Goal: Check status: Check status

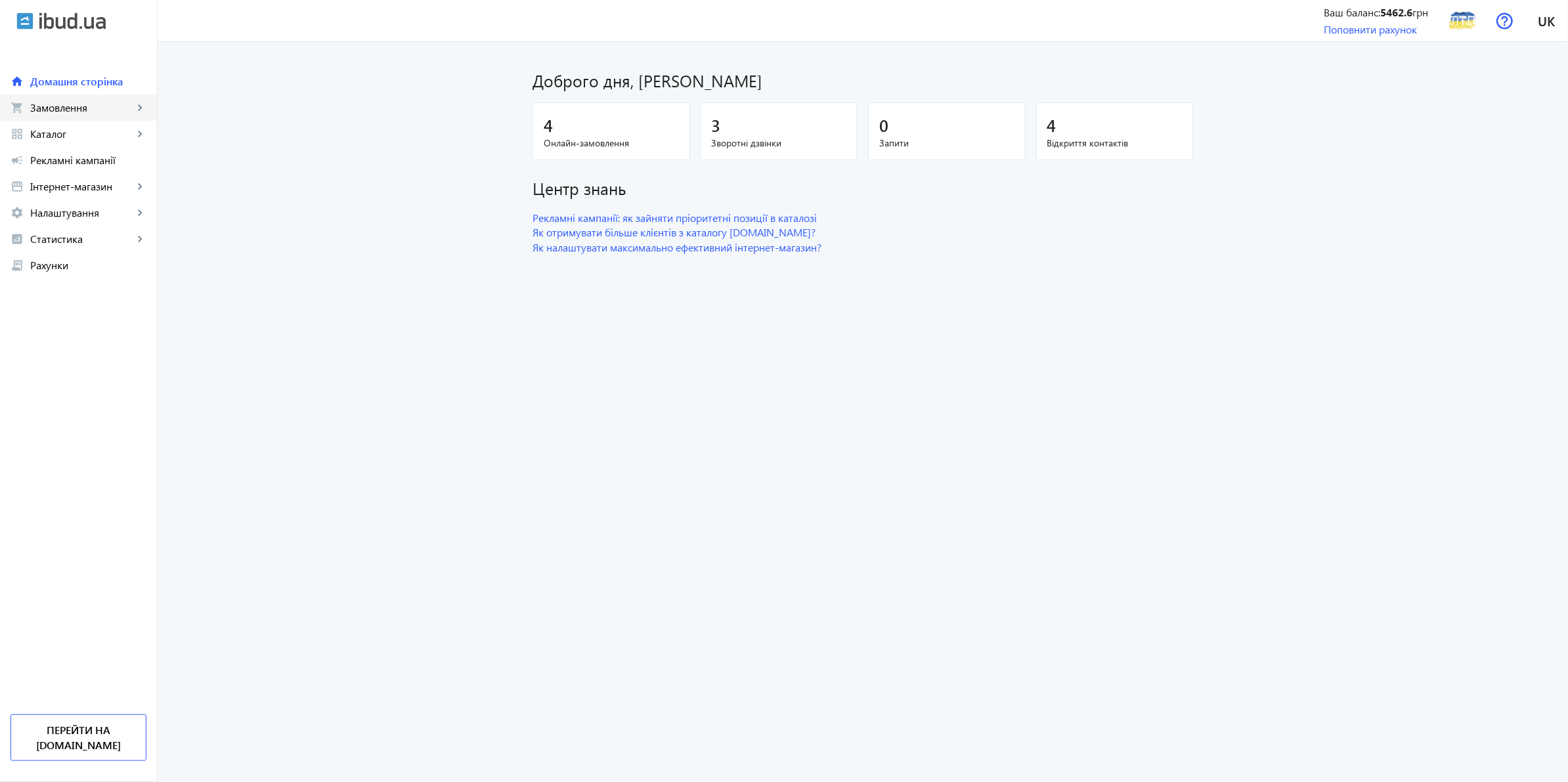
click at [69, 113] on span "Замовлення" at bounding box center [81, 107] width 103 height 13
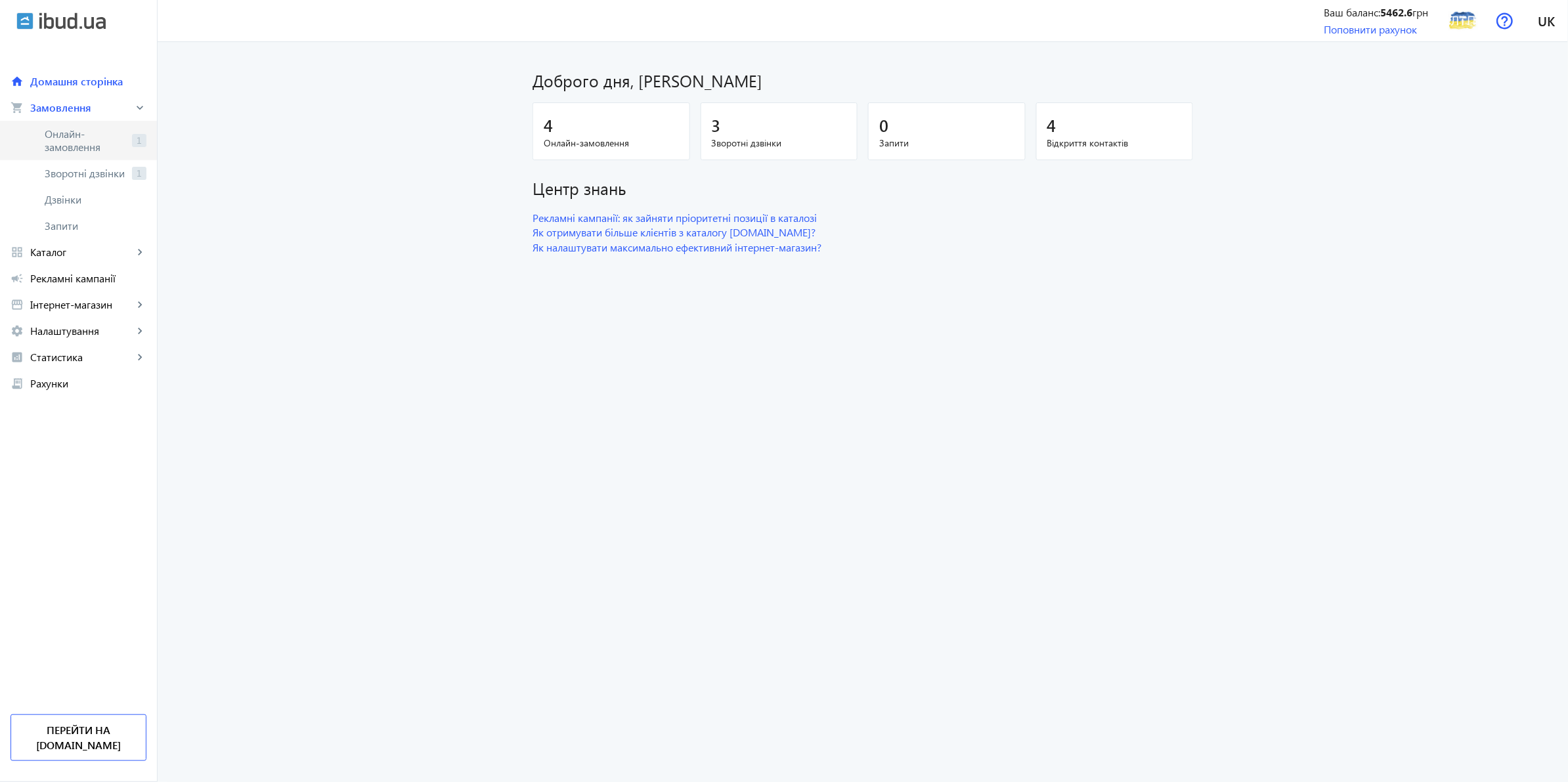
click at [71, 135] on span "Онлайн-замовлення" at bounding box center [85, 140] width 82 height 26
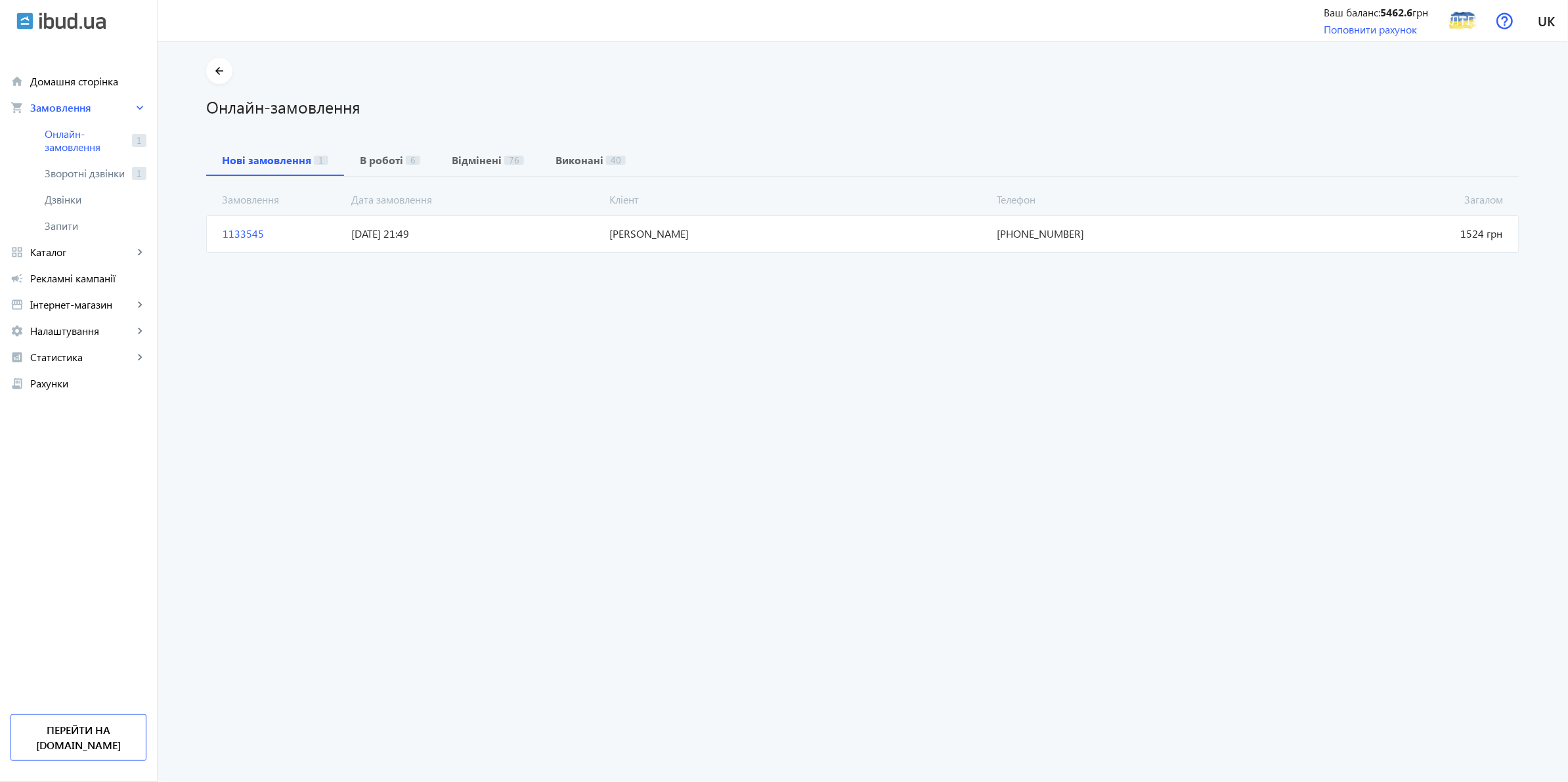
click at [537, 242] on mat-card "1133545 [PERSON_NAME] 1524 грн [DATE] 21:49 [PHONE_NUMBER]" at bounding box center [862, 233] width 1313 height 37
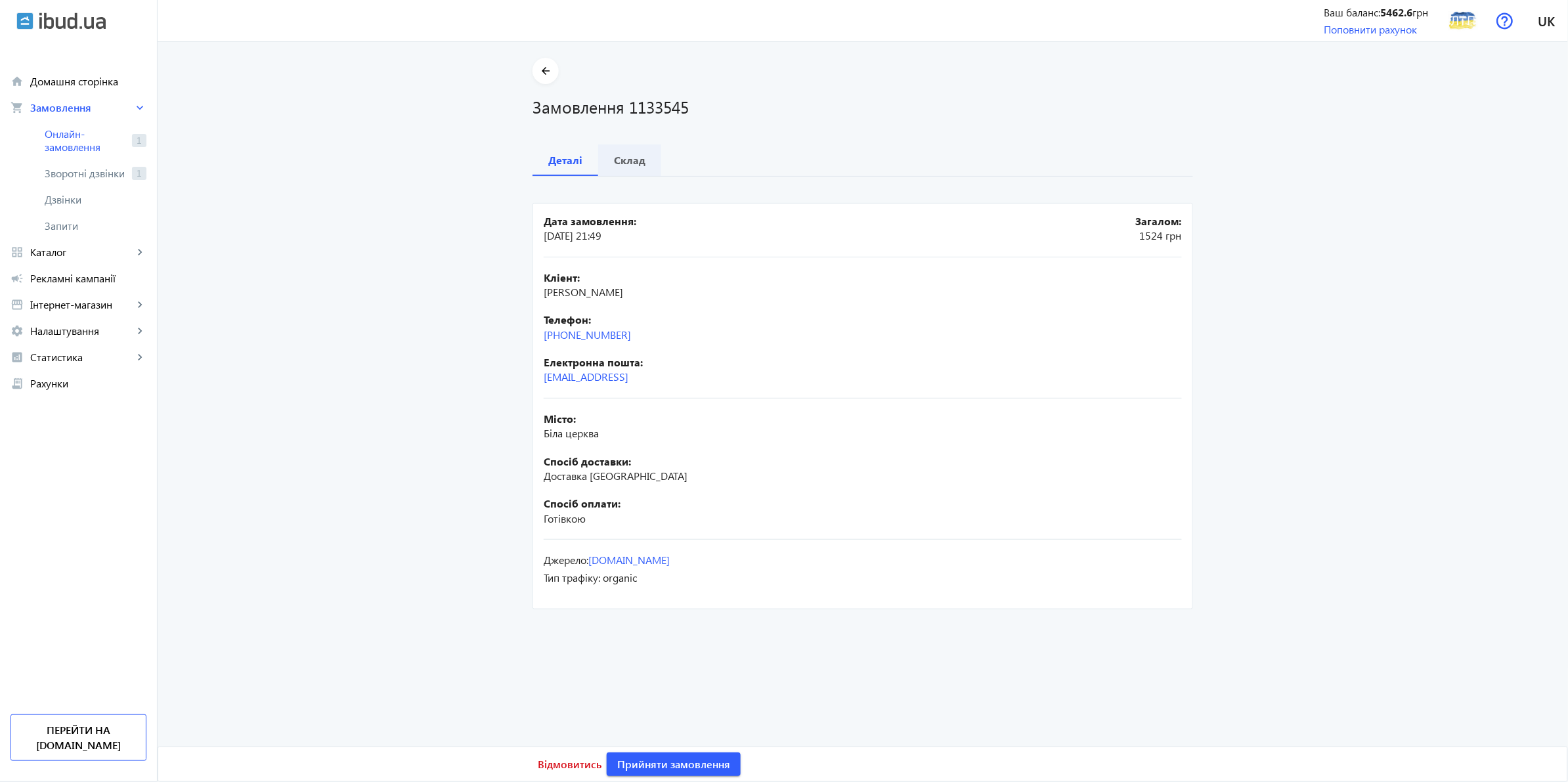
click at [628, 161] on b "Склад" at bounding box center [630, 160] width 32 height 11
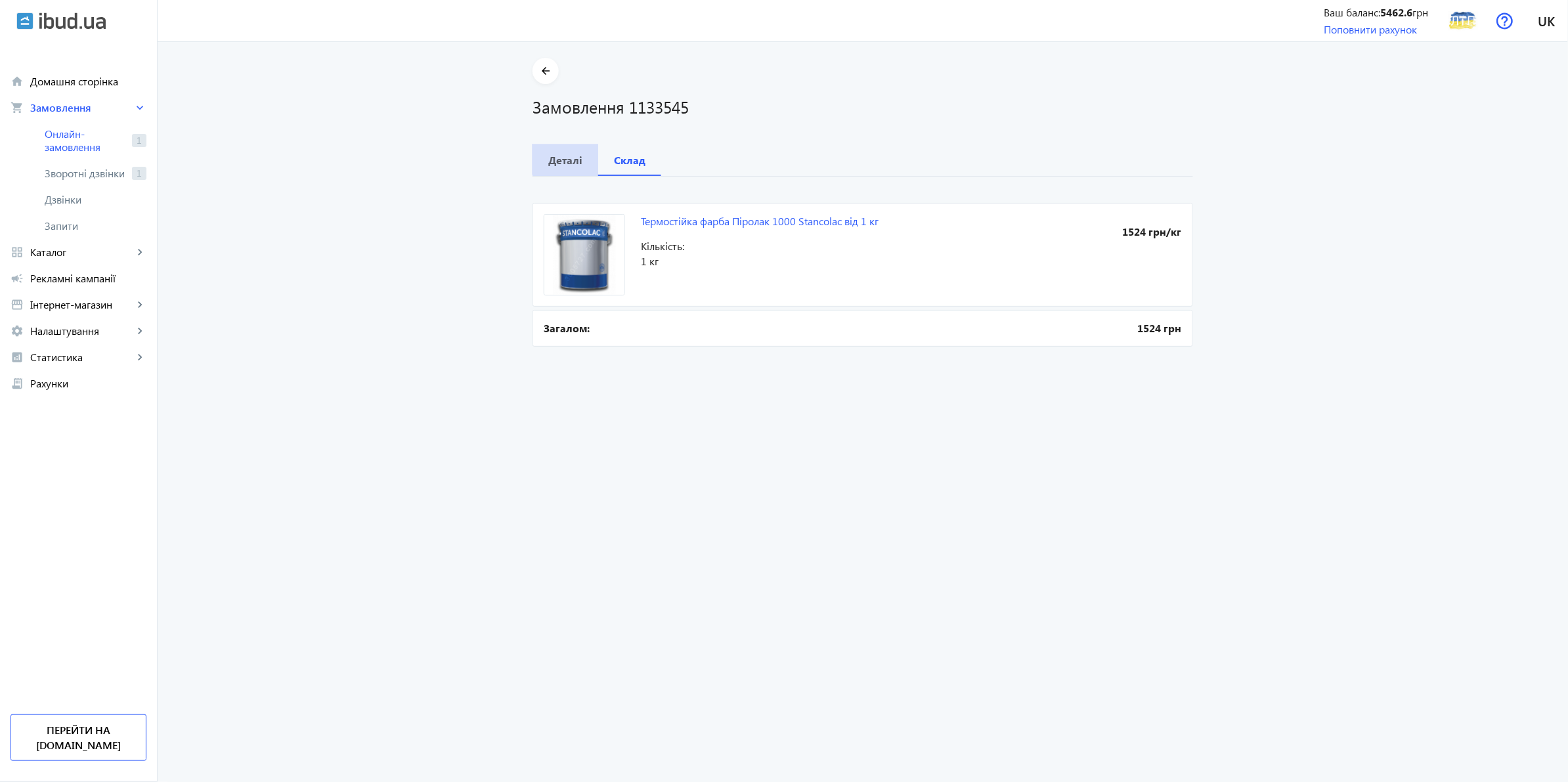
click at [576, 149] on span "Деталі" at bounding box center [564, 160] width 34 height 32
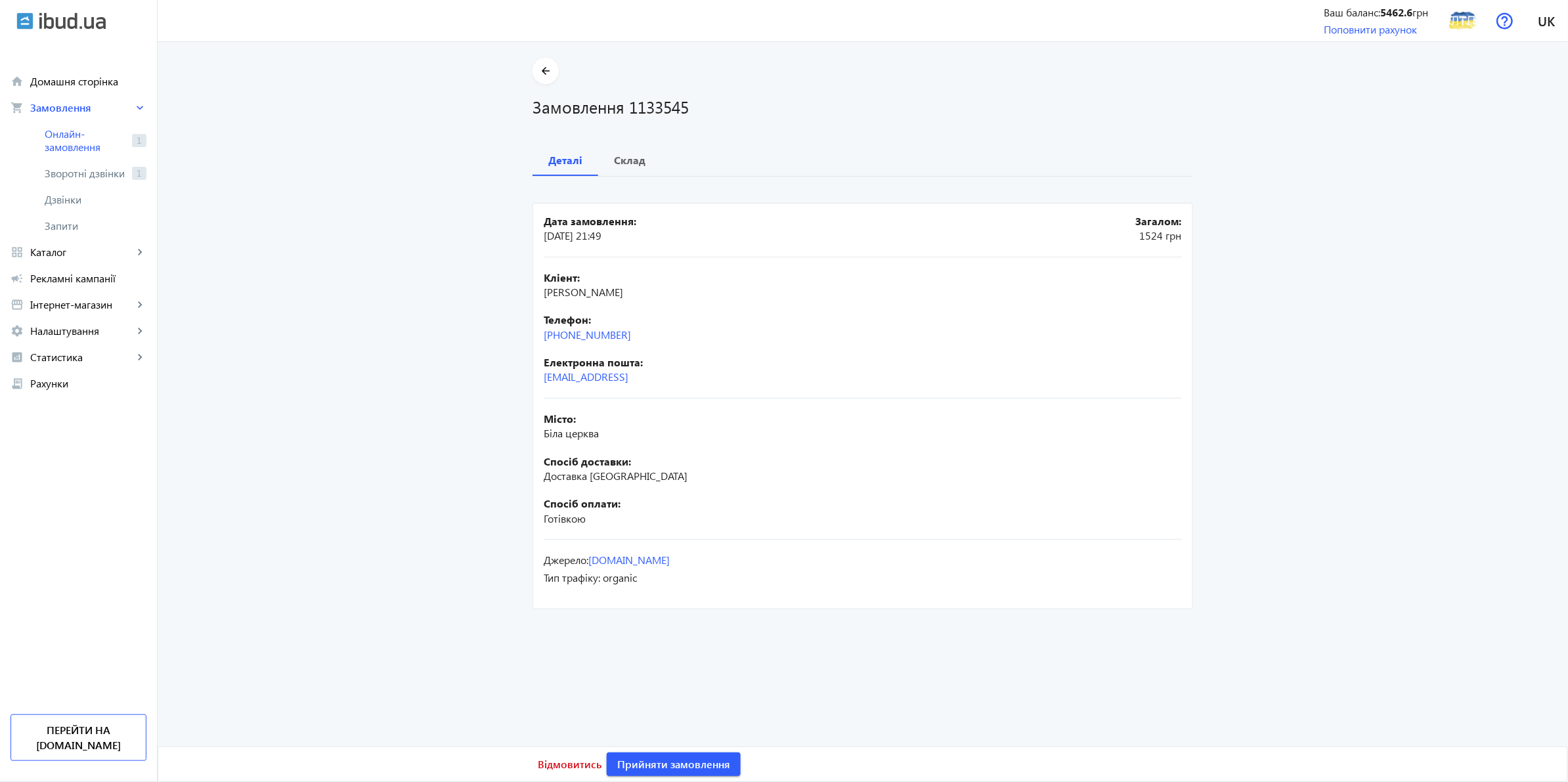
drag, startPoint x: 646, startPoint y: 335, endPoint x: 537, endPoint y: 341, distance: 109.2
click at [537, 341] on mat-card "Дата замовлення: [DATE] 21:49 Загалом: 1524 грн Кліент: [PERSON_NAME] Телефон: …" at bounding box center [862, 405] width 661 height 406
copy link "[PHONE_NUMBER]"
click at [375, 437] on main "arrow_back Замовлення 1133545 Деталі Склад Дата замовлення: [DATE] 21:49 Загало…" at bounding box center [862, 335] width 1410 height 555
drag, startPoint x: 652, startPoint y: 586, endPoint x: 531, endPoint y: 149, distance: 453.4
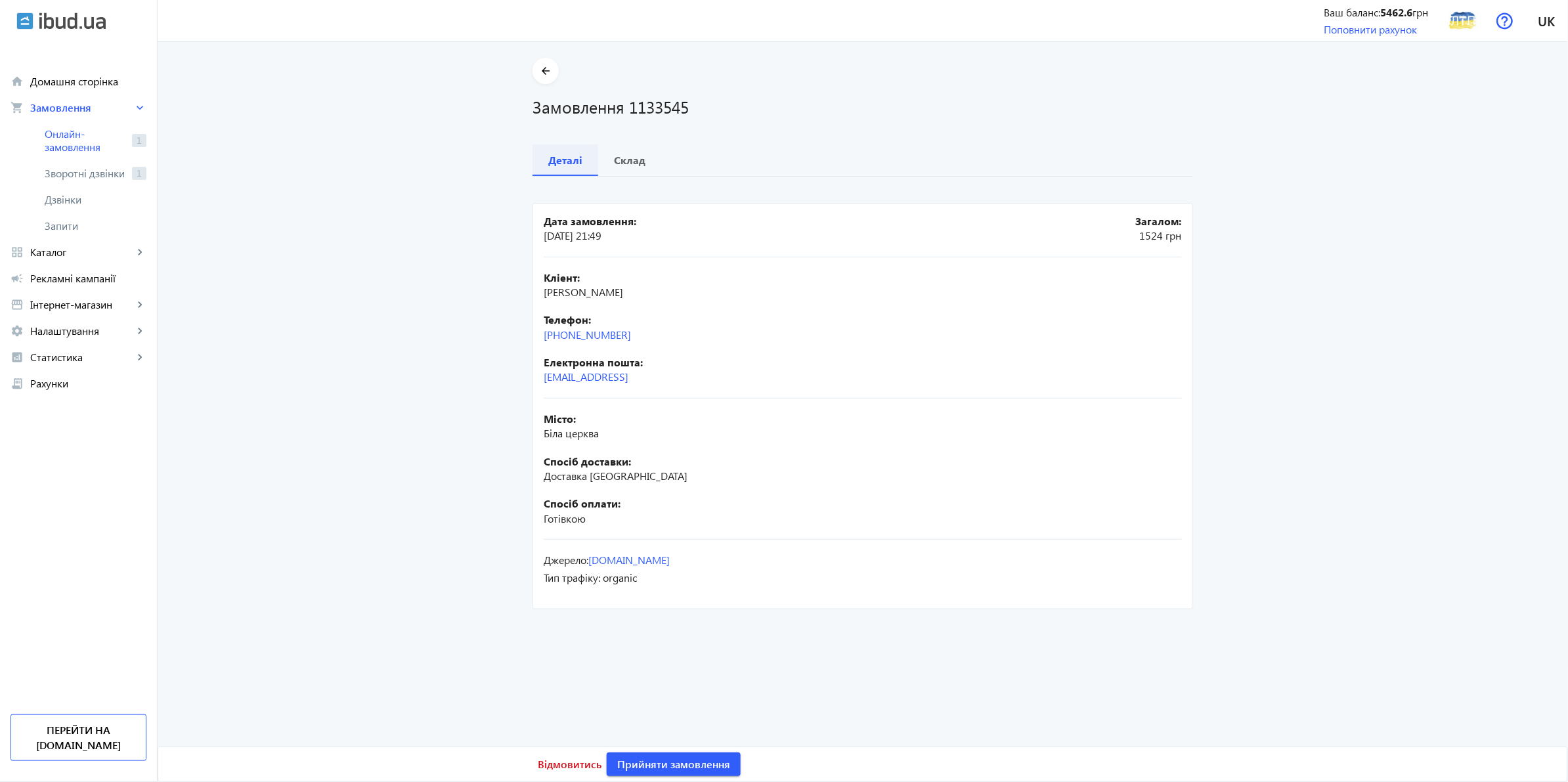
click at [532, 149] on mat-tab-group "Деталі Склад Дата замовлення: [DATE] 21:49 Загалом: 1524 грн Кліент: [PERSON_NA…" at bounding box center [862, 378] width 661 height 468
click at [441, 284] on main "arrow_back Замовлення 1133545 Деталі Склад Дата замовлення: [DATE] 21:49 Загало…" at bounding box center [862, 335] width 1410 height 555
drag, startPoint x: 652, startPoint y: 589, endPoint x: 507, endPoint y: 153, distance: 459.5
click at [507, 153] on main "arrow_back Замовлення 1133545 Деталі Склад Дата замовлення: [DATE] 21:49 Загало…" at bounding box center [862, 335] width 1410 height 555
click at [447, 243] on main "arrow_back Замовлення 1133545 Деталі Склад Дата замовлення: [DATE] 21:49 Загало…" at bounding box center [862, 335] width 1410 height 555
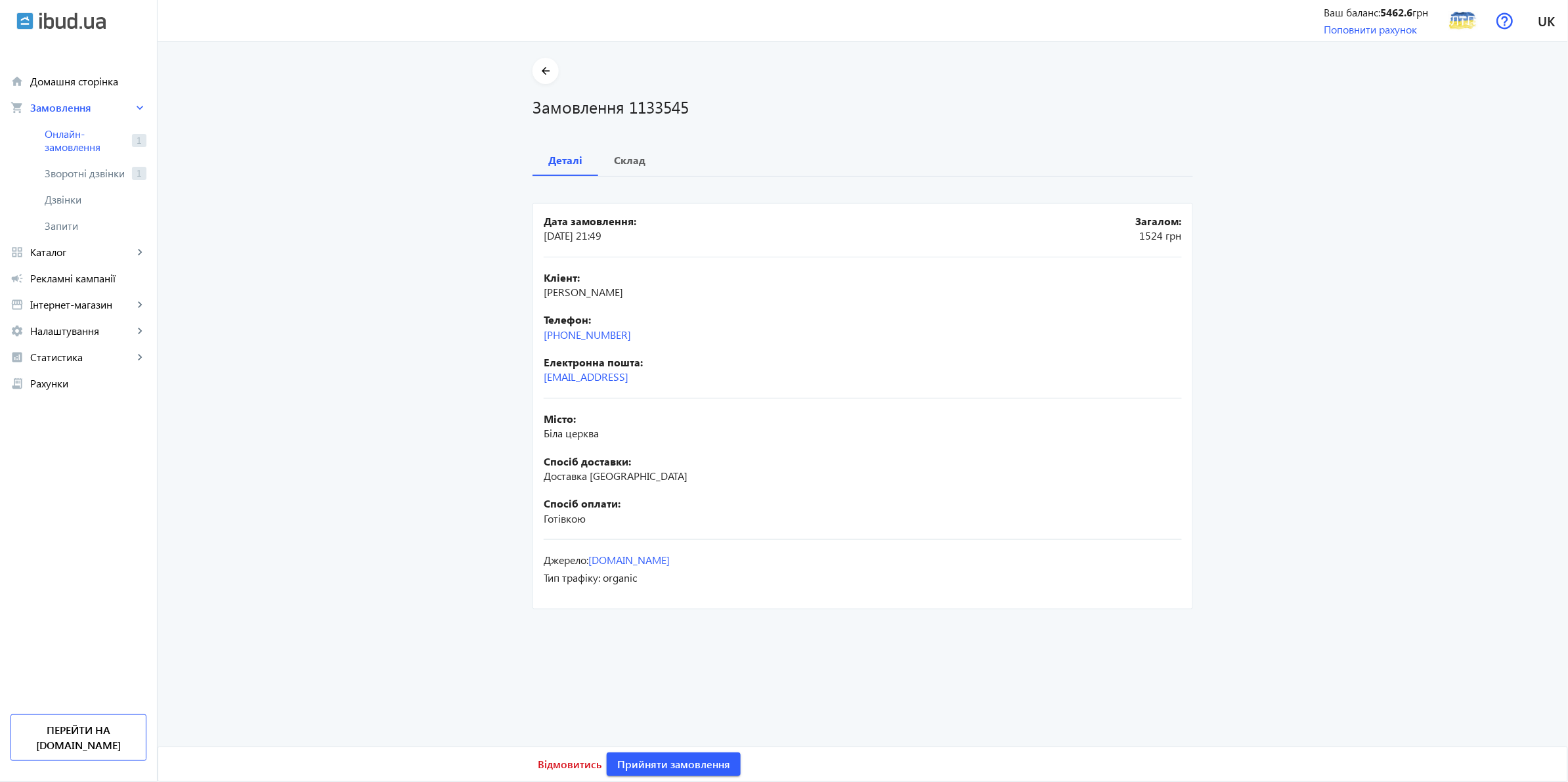
drag, startPoint x: 643, startPoint y: 579, endPoint x: 513, endPoint y: 139, distance: 458.8
click at [516, 139] on div "arrow_back Замовлення 1133545 Деталі Склад Дата замовлення: [DATE] 21:49 Загало…" at bounding box center [862, 335] width 692 height 555
click at [453, 224] on main "arrow_back Замовлення 1133545 Деталі Склад Дата замовлення: [DATE] 21:49 Загало…" at bounding box center [862, 335] width 1410 height 555
drag, startPoint x: 660, startPoint y: 588, endPoint x: 504, endPoint y: 151, distance: 464.0
click at [504, 151] on main "arrow_back Замовлення 1133545 Деталі Склад Дата замовлення: [DATE] 21:49 Загало…" at bounding box center [862, 335] width 1410 height 555
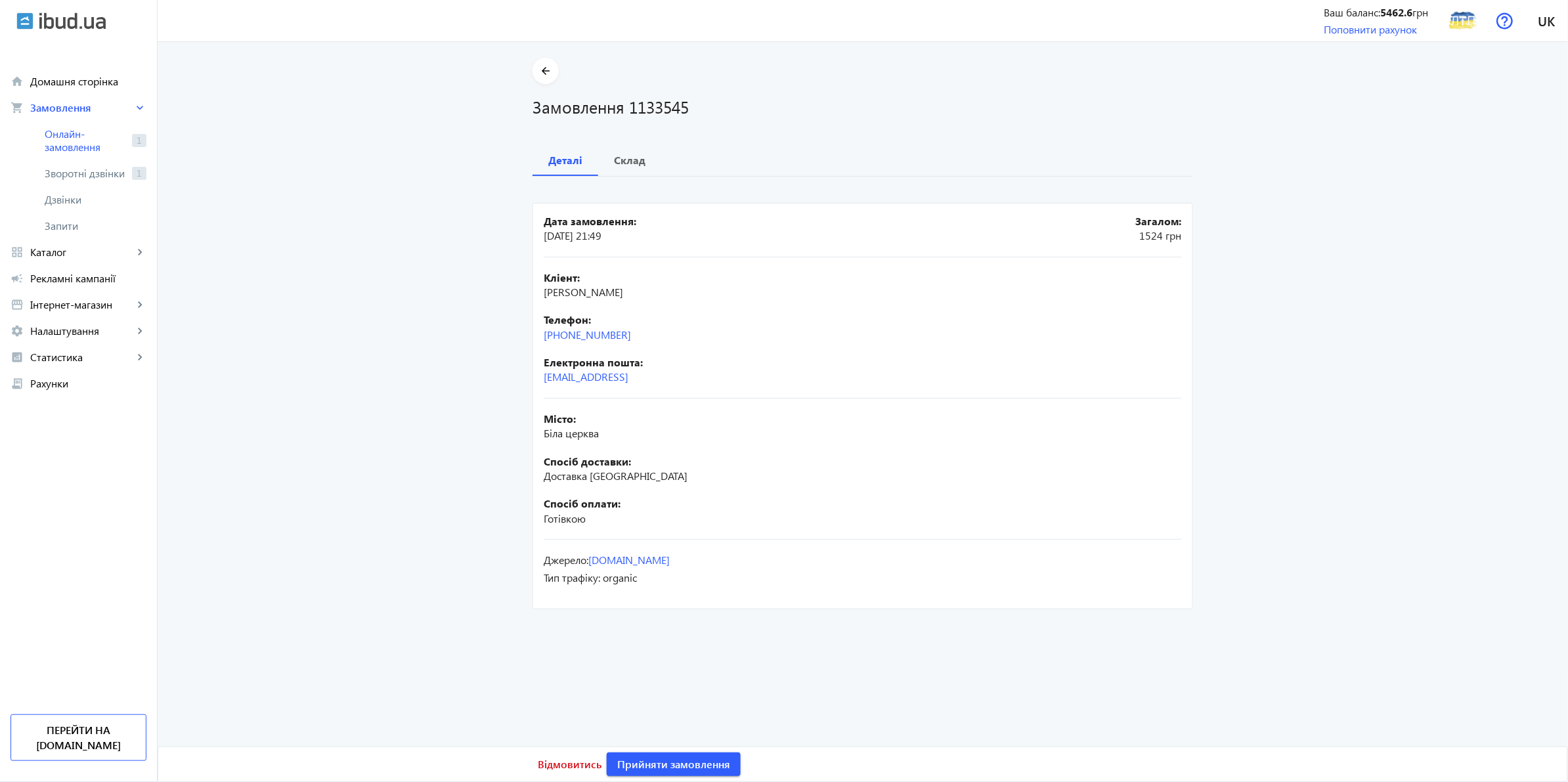
click at [414, 269] on main "arrow_back Замовлення 1133545 Деталі Склад Дата замовлення: [DATE] 21:49 Загало…" at bounding box center [862, 335] width 1410 height 555
drag, startPoint x: 645, startPoint y: 581, endPoint x: 469, endPoint y: 148, distance: 467.4
click at [469, 148] on main "arrow_back Замовлення 1133545 Деталі Склад Дата замовлення: [DATE] 21:49 Загало…" at bounding box center [862, 335] width 1410 height 555
click at [460, 257] on main "arrow_back Замовлення 1133545 Деталі Склад Дата замовлення: [DATE] 21:49 Загало…" at bounding box center [862, 335] width 1410 height 555
click at [870, 563] on div "Джерело: [DOMAIN_NAME]" at bounding box center [862, 559] width 638 height 14
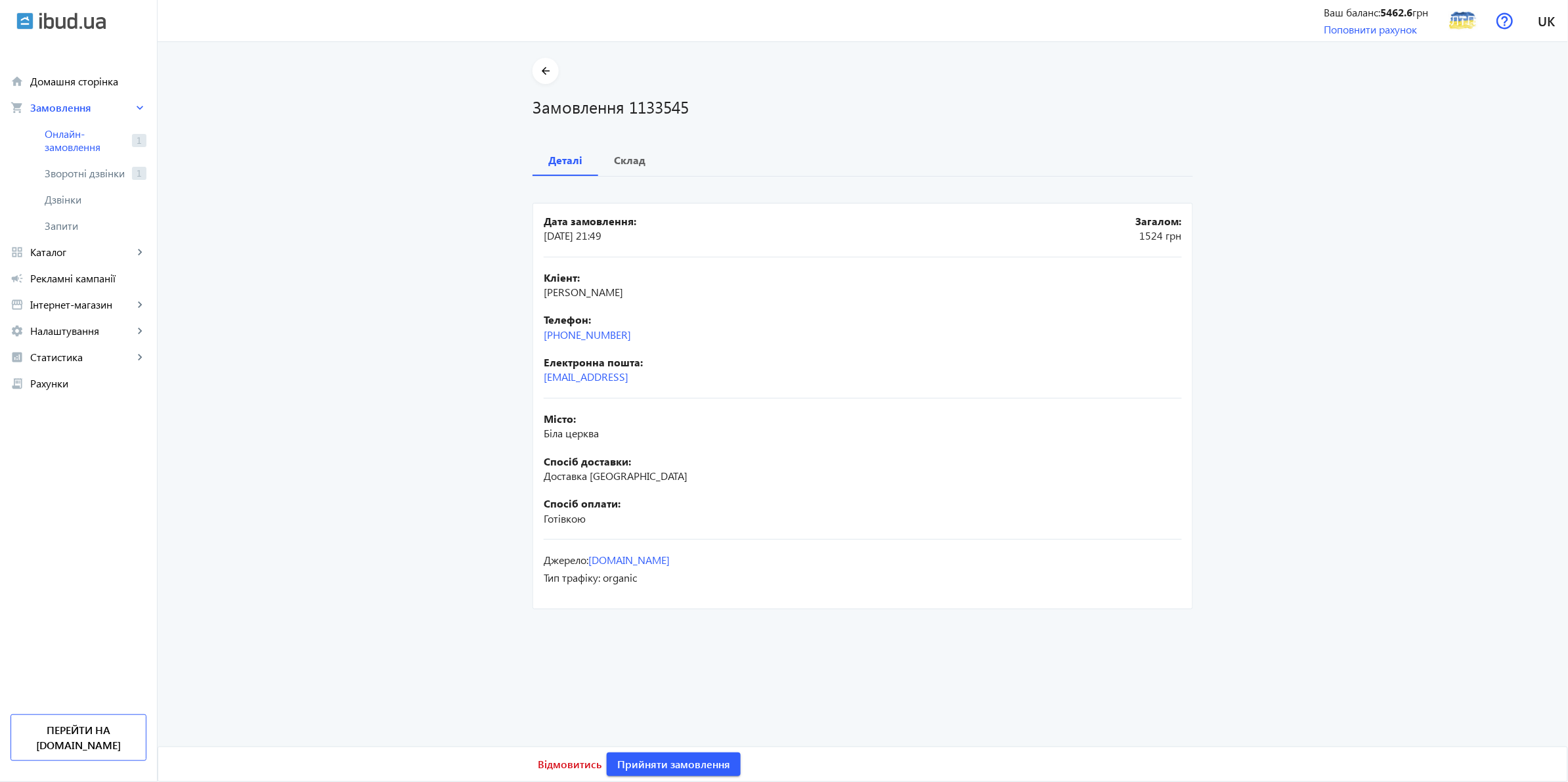
drag, startPoint x: 651, startPoint y: 586, endPoint x: 499, endPoint y: 213, distance: 402.8
click at [499, 213] on main "arrow_back Замовлення 1133545 Деталі Склад Дата замовлення: [DATE] 21:49 Загало…" at bounding box center [862, 335] width 1410 height 555
click at [405, 332] on main "arrow_back Замовлення 1133545 Деталі Склад Дата замовлення: [DATE] 21:49 Загало…" at bounding box center [862, 335] width 1410 height 555
drag, startPoint x: 658, startPoint y: 582, endPoint x: 526, endPoint y: 155, distance: 446.9
click at [526, 155] on div "arrow_back Замовлення 1133545 Деталі Склад Дата замовлення: [DATE] 21:49 Загало…" at bounding box center [862, 335] width 692 height 555
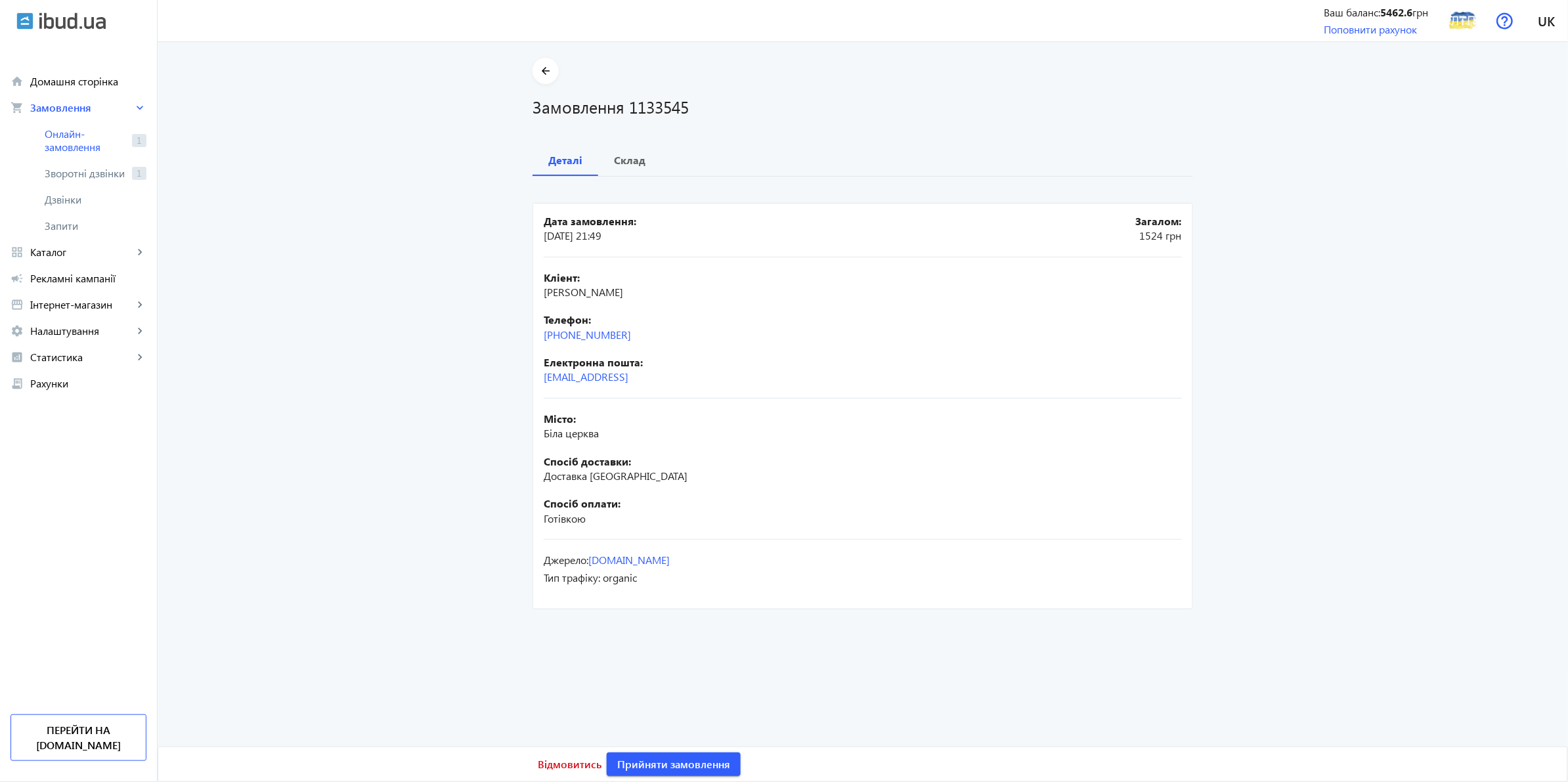
click at [438, 213] on main "arrow_back Замовлення 1133545 Деталі Склад Дата замовлення: [DATE] 21:49 Загало…" at bounding box center [862, 335] width 1410 height 555
drag, startPoint x: 651, startPoint y: 582, endPoint x: 484, endPoint y: 153, distance: 460.4
click at [484, 153] on main "arrow_back Замовлення 1133545 Деталі Склад Дата замовлення: [DATE] 21:49 Загало…" at bounding box center [862, 335] width 1410 height 555
click at [441, 221] on main "arrow_back Замовлення 1133545 Деталі Склад Дата замовлення: [DATE] 21:49 Загало…" at bounding box center [862, 335] width 1410 height 555
drag, startPoint x: 639, startPoint y: 584, endPoint x: 542, endPoint y: 160, distance: 435.0
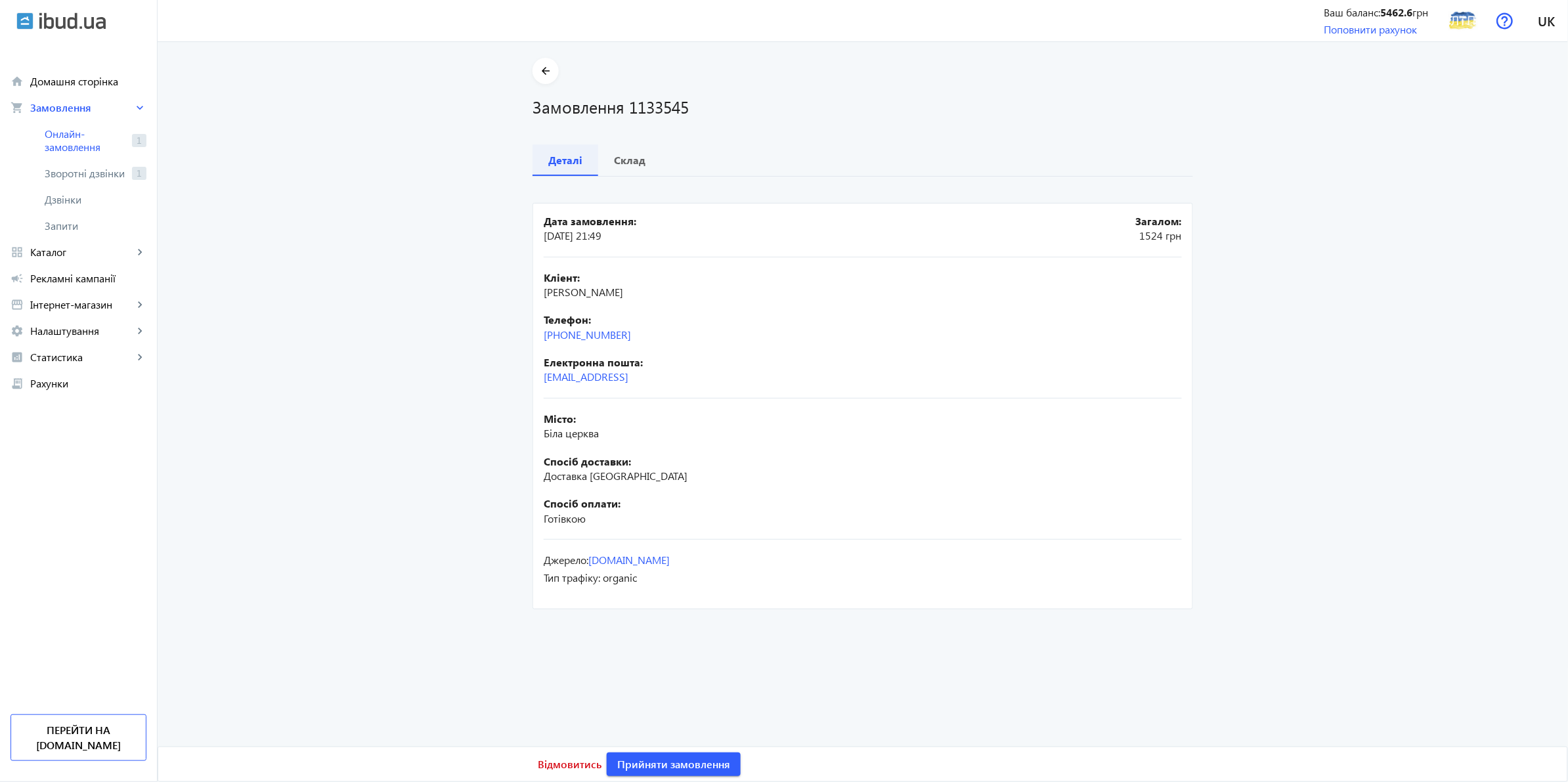
click at [542, 160] on mat-tab-group "Деталі Склад Дата замовлення: [DATE] 21:49 Загалом: 1524 грн Кліент: [PERSON_NA…" at bounding box center [862, 378] width 661 height 468
click at [457, 281] on main "arrow_back Замовлення 1133545 Деталі Склад Дата замовлення: [DATE] 21:49 Загало…" at bounding box center [862, 335] width 1410 height 555
drag, startPoint x: 642, startPoint y: 576, endPoint x: 513, endPoint y: 148, distance: 447.0
click at [516, 148] on div "arrow_back Замовлення 1133545 Деталі Склад Дата замовлення: [DATE] 21:49 Загало…" at bounding box center [862, 335] width 692 height 555
click at [437, 250] on main "arrow_back Замовлення 1133545 Деталі Склад Дата замовлення: [DATE] 21:49 Загало…" at bounding box center [862, 335] width 1410 height 555
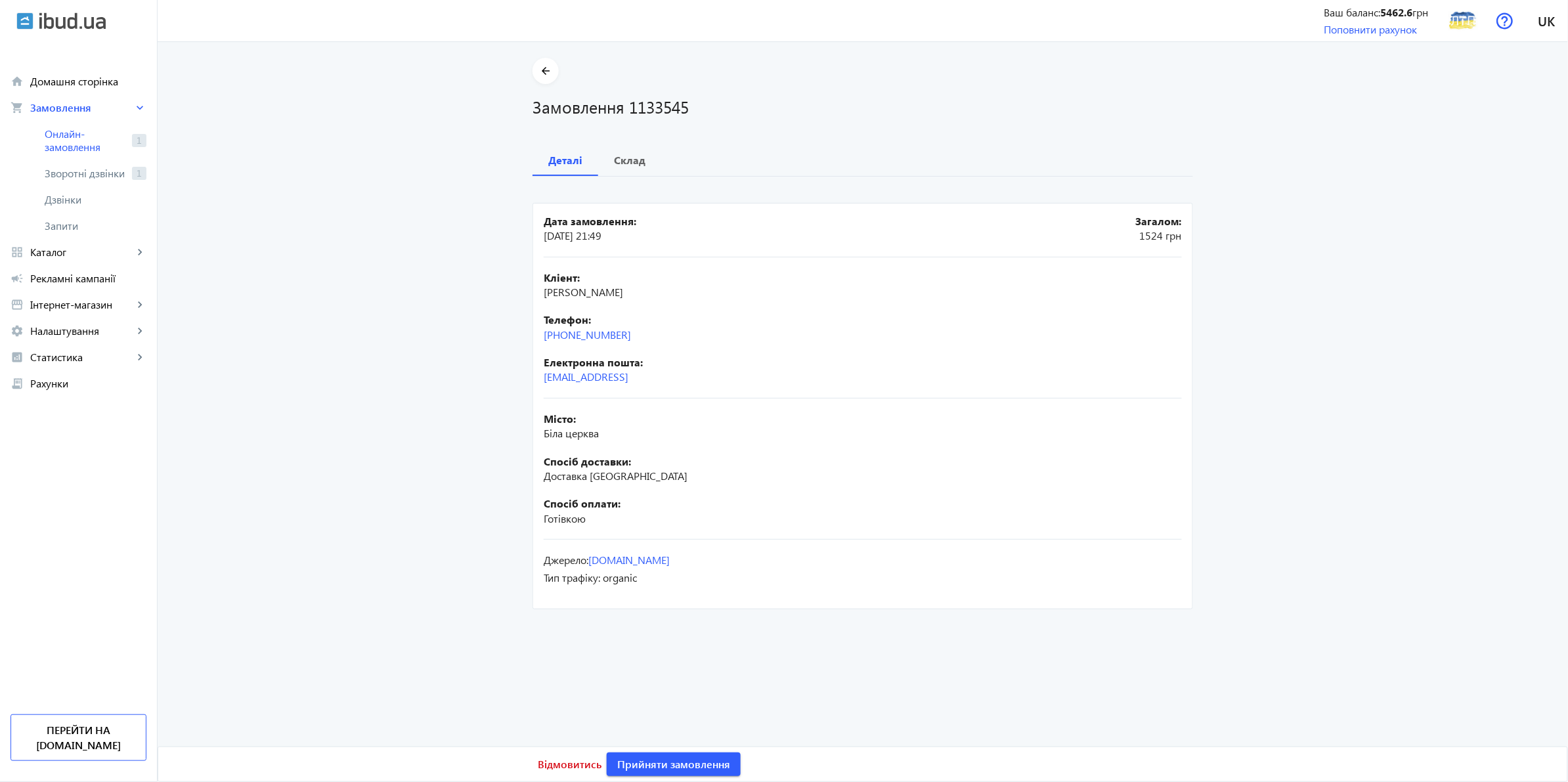
drag, startPoint x: 639, startPoint y: 586, endPoint x: 492, endPoint y: 165, distance: 445.9
click at [492, 165] on main "arrow_back Замовлення 1133545 Деталі Склад Дата замовлення: [DATE] 21:49 Загало…" at bounding box center [862, 335] width 1410 height 555
click at [432, 222] on main "arrow_back Замовлення 1133545 Деталі Склад Дата замовлення: [DATE] 21:49 Загало…" at bounding box center [862, 335] width 1410 height 555
drag, startPoint x: 650, startPoint y: 588, endPoint x: 516, endPoint y: 119, distance: 487.8
click at [516, 119] on div "arrow_back Замовлення 1133545 Деталі Склад Дата замовлення: [DATE] 21:49 Загало…" at bounding box center [862, 335] width 692 height 555
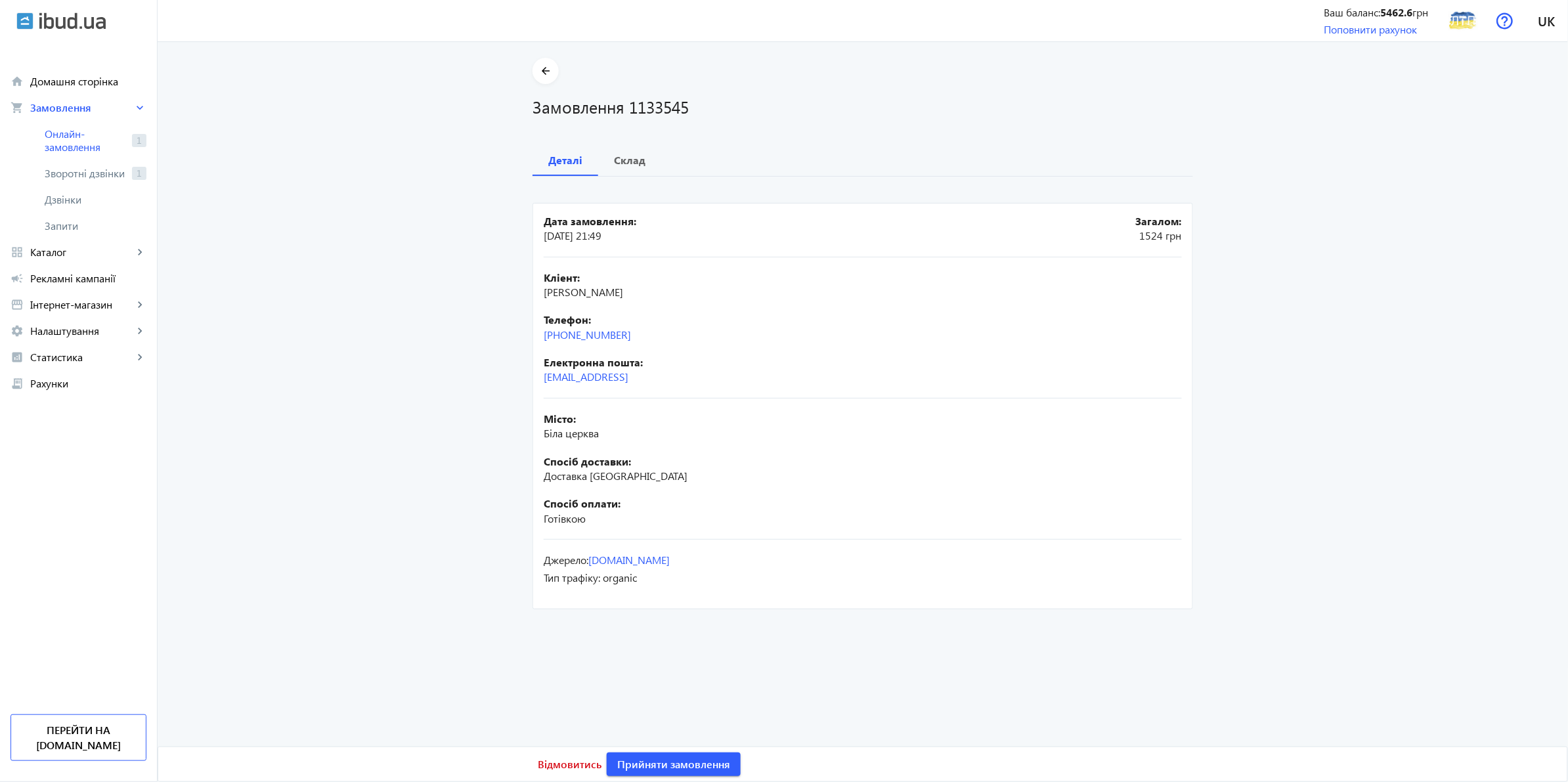
click at [477, 336] on main "arrow_back Замовлення 1133545 Деталі Склад Дата замовлення: [DATE] 21:49 Загало…" at bounding box center [862, 335] width 1410 height 555
drag, startPoint x: 650, startPoint y: 579, endPoint x: 481, endPoint y: 146, distance: 464.8
click at [481, 146] on main "arrow_back Замовлення 1133545 Деталі Склад Дата замовлення: [DATE] 21:49 Загало…" at bounding box center [862, 335] width 1410 height 555
click at [423, 246] on main "arrow_back Замовлення 1133545 Деталі Склад Дата замовлення: [DATE] 21:49 Загало…" at bounding box center [862, 335] width 1410 height 555
drag, startPoint x: 654, startPoint y: 582, endPoint x: 549, endPoint y: 148, distance: 446.5
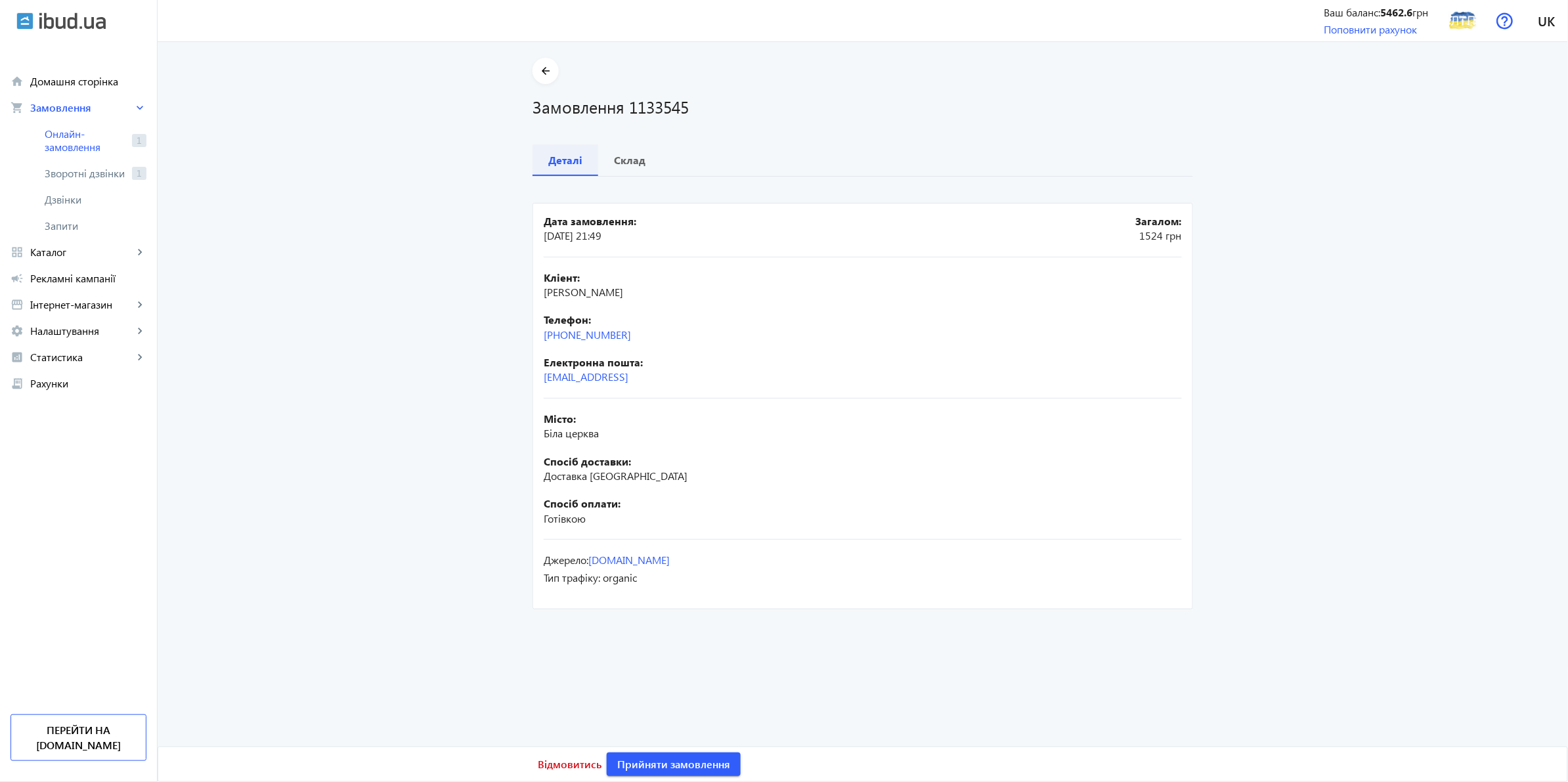
click at [549, 148] on mat-tab-group "Деталі Склад Дата замовлення: [DATE] 21:49 Загалом: 1524 грн Кліент: [PERSON_NA…" at bounding box center [862, 378] width 661 height 468
click at [437, 218] on main "arrow_back Замовлення 1133545 Деталі Склад Дата замовлення: [DATE] 21:49 Загало…" at bounding box center [862, 335] width 1410 height 555
drag, startPoint x: 640, startPoint y: 586, endPoint x: 520, endPoint y: 165, distance: 437.8
click at [520, 165] on div "arrow_back Замовлення 1133545 Деталі Склад Дата замовлення: [DATE] 21:49 Загало…" at bounding box center [862, 335] width 692 height 555
click at [477, 220] on main "arrow_back Замовлення 1133545 Деталі Склад Дата замовлення: [DATE] 21:49 Загало…" at bounding box center [862, 335] width 1410 height 555
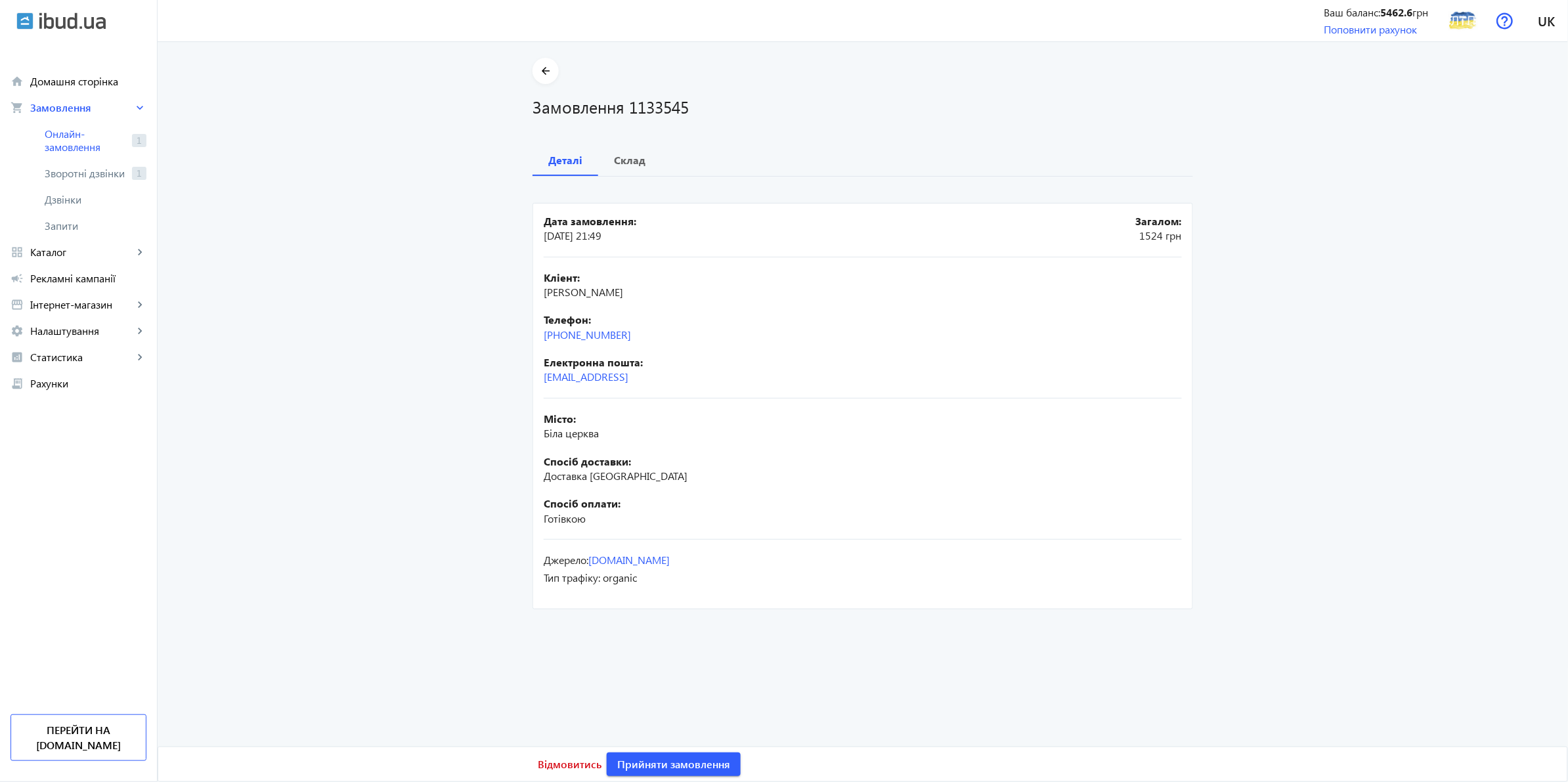
drag, startPoint x: 638, startPoint y: 588, endPoint x: 500, endPoint y: 151, distance: 458.3
click at [500, 151] on main "arrow_back Замовлення 1133545 Деталі Склад Дата замовлення: [DATE] 21:49 Загало…" at bounding box center [862, 335] width 1410 height 555
click at [419, 280] on main "arrow_back Замовлення 1133545 Деталі Склад Дата замовлення: [DATE] 21:49 Загало…" at bounding box center [862, 335] width 1410 height 555
click at [678, 597] on div "Джерело: [DOMAIN_NAME] Тип трафіку: organic" at bounding box center [862, 569] width 638 height 59
drag, startPoint x: 652, startPoint y: 585, endPoint x: 504, endPoint y: 149, distance: 460.4
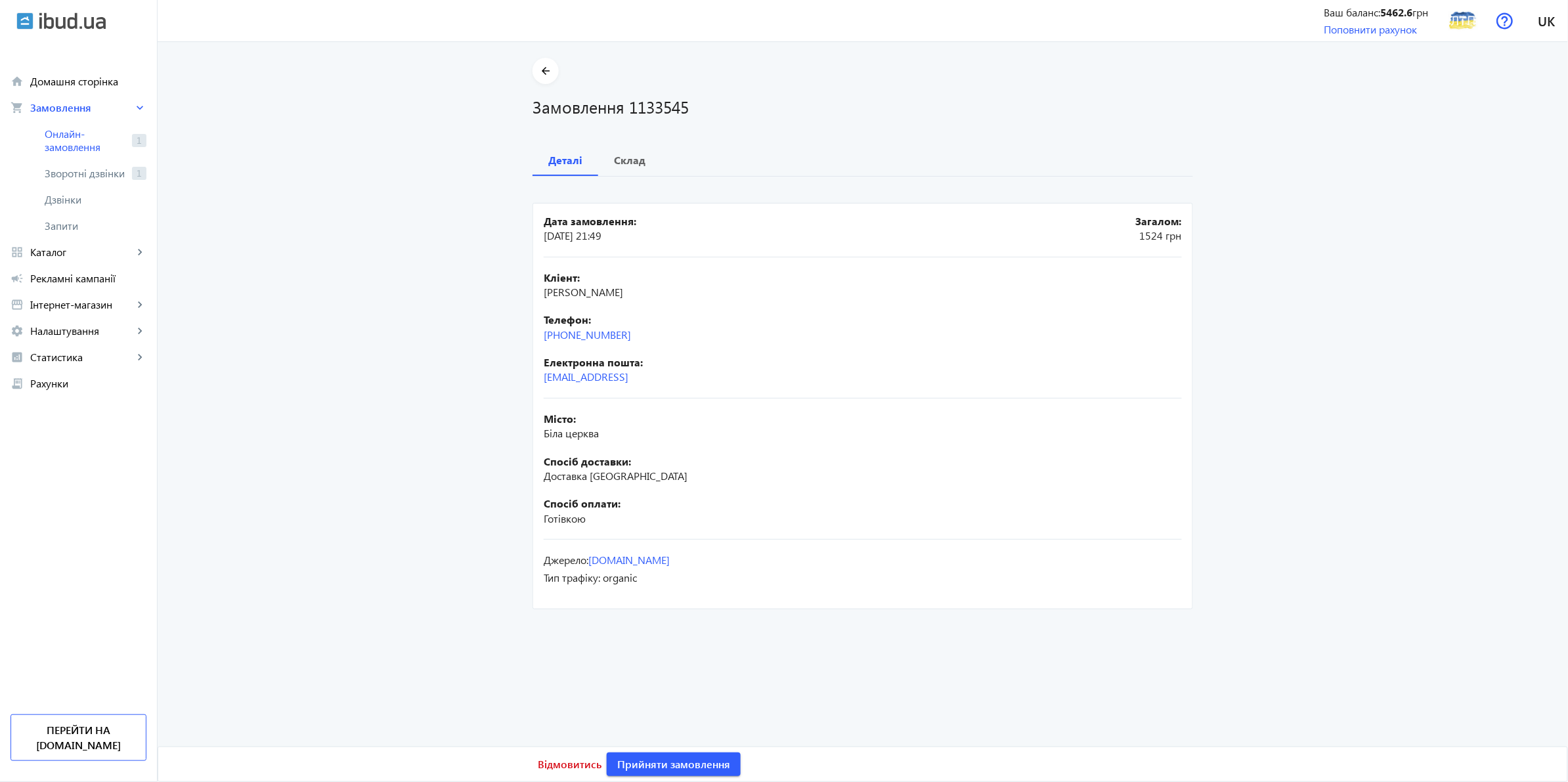
click at [507, 149] on main "arrow_back Замовлення 1133545 Деталі Склад Дата замовлення: [DATE] 21:49 Загало…" at bounding box center [862, 335] width 1410 height 555
click at [447, 227] on main "arrow_back Замовлення 1133545 Деталі Склад Дата замовлення: [DATE] 21:49 Загало…" at bounding box center [862, 335] width 1410 height 555
drag, startPoint x: 652, startPoint y: 585, endPoint x: 500, endPoint y: 153, distance: 458.0
click at [500, 153] on main "arrow_back Замовлення 1133545 Деталі Склад Дата замовлення: [DATE] 21:49 Загало…" at bounding box center [862, 335] width 1410 height 555
click at [428, 231] on main "arrow_back Замовлення 1133545 Деталі Склад Дата замовлення: [DATE] 21:49 Загало…" at bounding box center [862, 335] width 1410 height 555
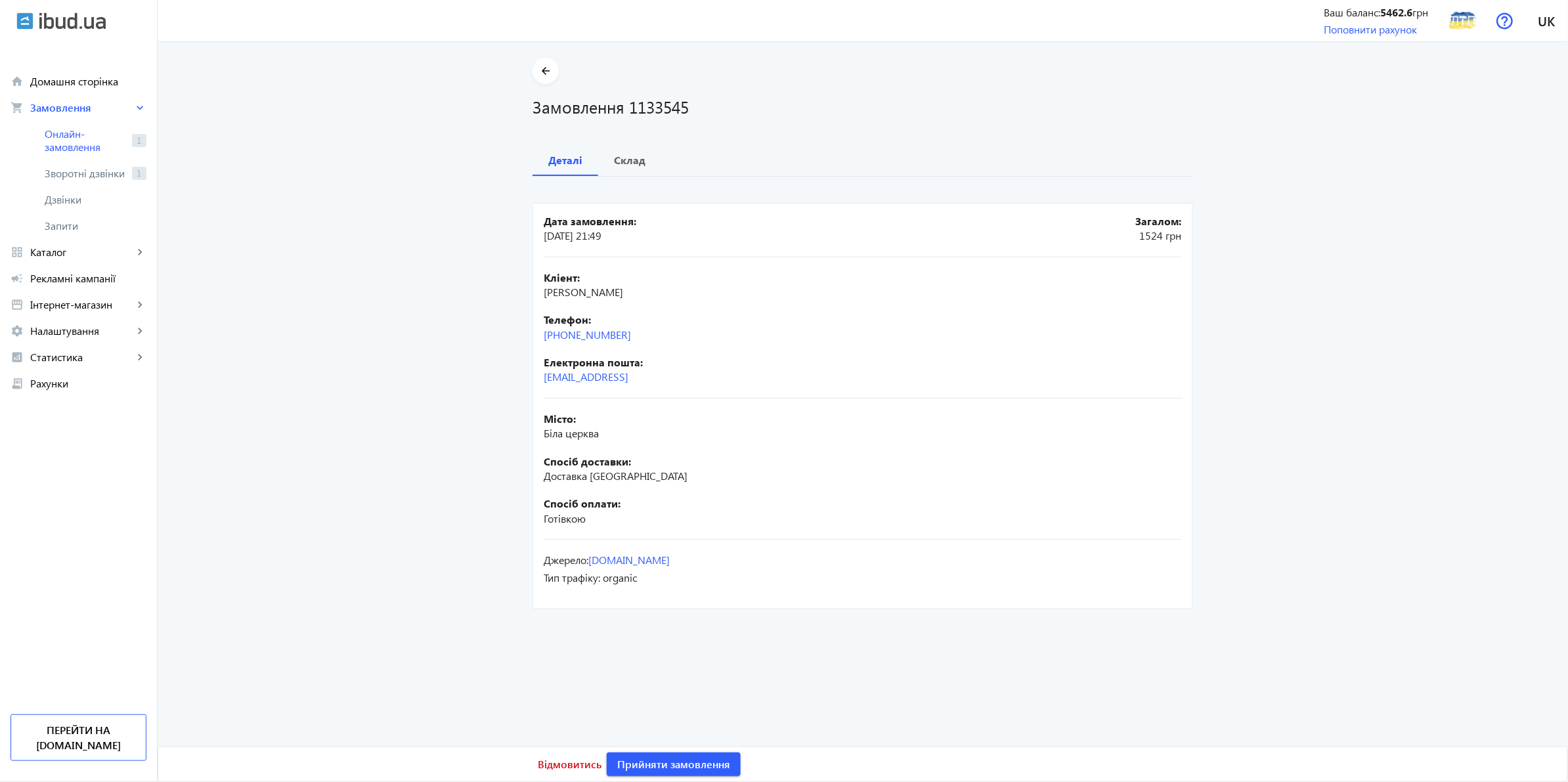
click at [686, 384] on div "Електронна пошта: [EMAIL_ADDRESS]" at bounding box center [862, 369] width 638 height 29
drag, startPoint x: 609, startPoint y: 540, endPoint x: 484, endPoint y: 120, distance: 438.2
click at [484, 120] on main "arrow_back Замовлення 1133545 Деталі Склад Дата замовлення: [DATE] 21:49 Загало…" at bounding box center [862, 335] width 1410 height 555
click at [460, 332] on main "arrow_back Замовлення 1133545 Деталі Склад Дата замовлення: [DATE] 21:49 Загало…" at bounding box center [862, 335] width 1410 height 555
click at [778, 519] on div "Спосіб оплати: Готівкою" at bounding box center [862, 510] width 638 height 29
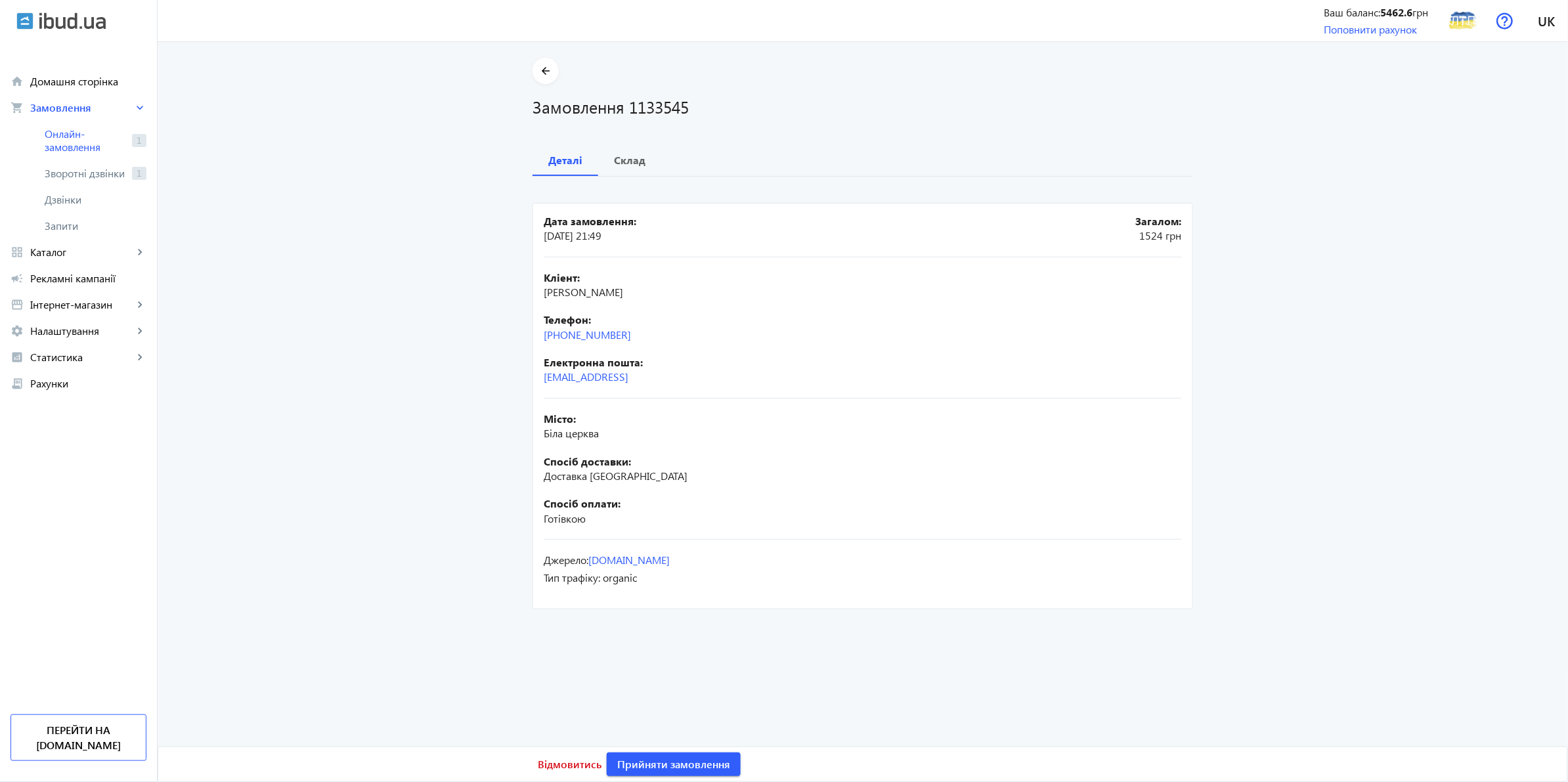
click at [363, 435] on main "arrow_back Замовлення 1133545 Деталі Склад Дата замовлення: [DATE] 21:49 Загало…" at bounding box center [862, 335] width 1410 height 555
click at [260, 538] on main "arrow_back Замовлення 1133545 Деталі Склад Дата замовлення: [DATE] 21:49 Загало…" at bounding box center [862, 335] width 1410 height 555
drag, startPoint x: 654, startPoint y: 579, endPoint x: 532, endPoint y: 185, distance: 412.5
click at [532, 185] on div "Дата замовлення: [DATE] 21:49 Загалом: 1524 грн Кліент: [PERSON_NAME] Телефон: …" at bounding box center [862, 394] width 661 height 436
click at [398, 327] on main "arrow_back Замовлення 1133545 Деталі Склад Дата замовлення: [DATE] 21:49 Загало…" at bounding box center [862, 335] width 1410 height 555
